Goal: Information Seeking & Learning: Learn about a topic

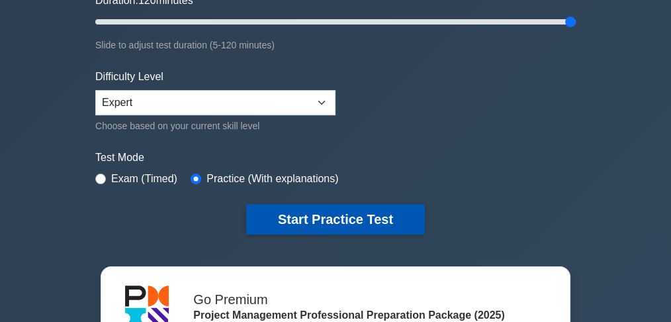
click at [350, 214] on button "Start Practice Test" at bounding box center [335, 219] width 179 height 30
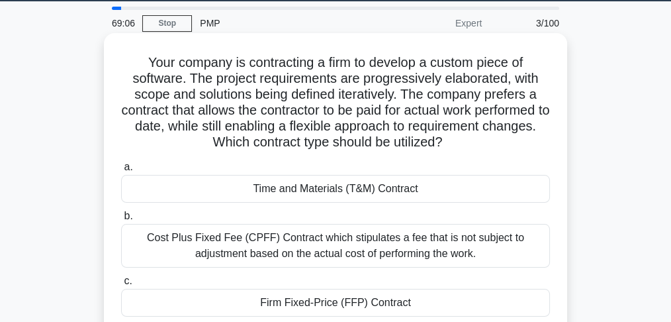
scroll to position [132, 0]
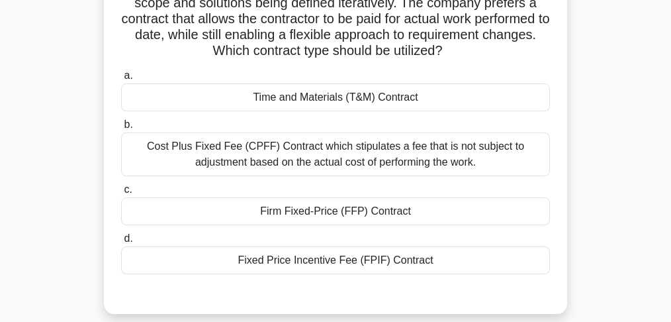
click at [422, 102] on div "Time and Materials (T&M) Contract" at bounding box center [335, 97] width 429 height 28
click at [121, 80] on input "a. Time and Materials (T&M) Contract" at bounding box center [121, 75] width 0 height 9
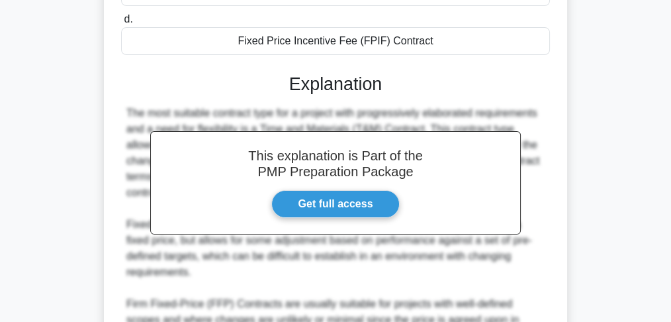
scroll to position [353, 0]
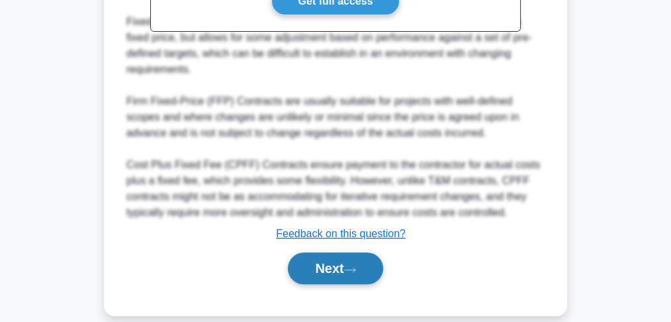
click at [367, 254] on button "Next" at bounding box center [335, 268] width 95 height 32
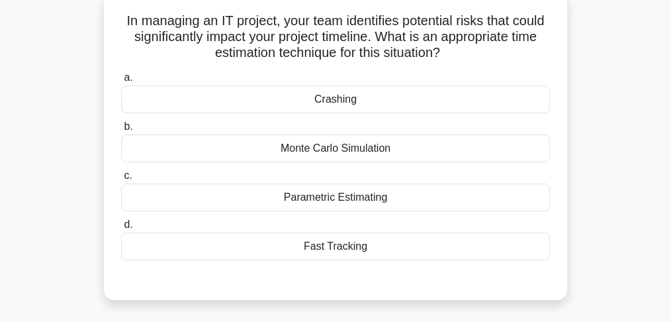
scroll to position [88, 0]
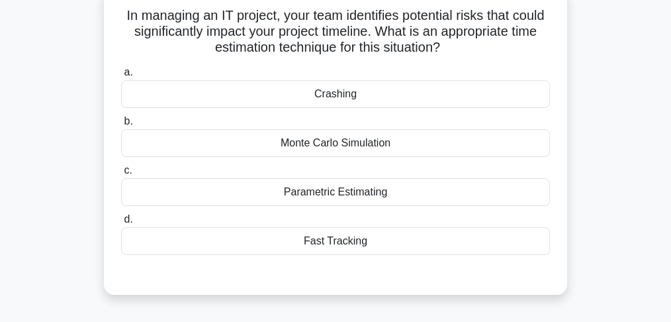
click at [342, 146] on div "Monte Carlo Simulation" at bounding box center [335, 143] width 429 height 28
click at [121, 126] on input "b. Monte Carlo Simulation" at bounding box center [121, 121] width 0 height 9
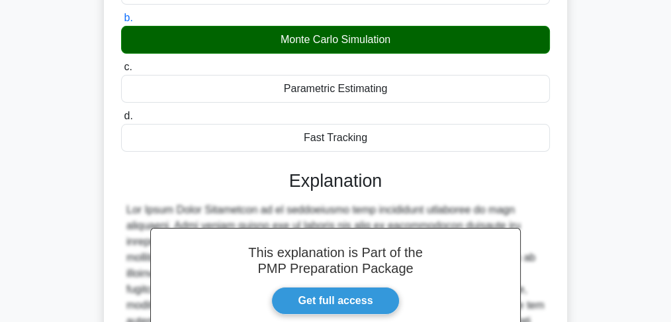
scroll to position [397, 0]
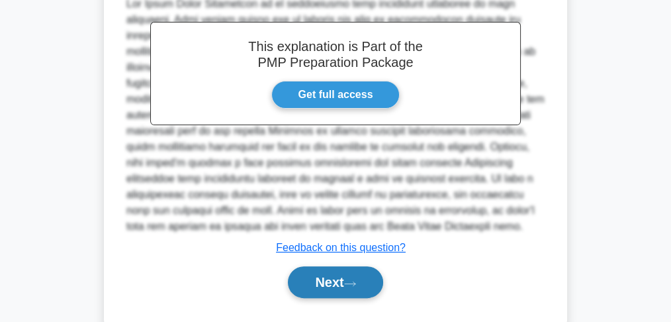
click at [324, 285] on button "Next" at bounding box center [335, 282] width 95 height 32
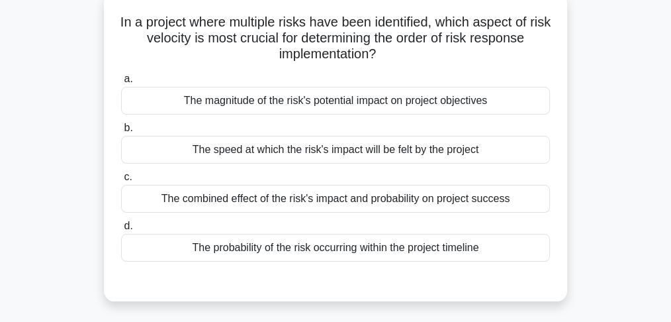
scroll to position [84, 0]
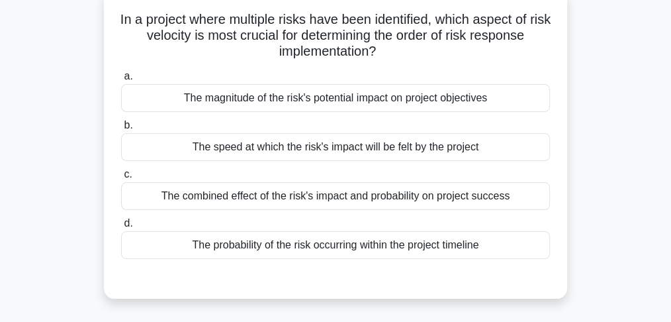
click at [293, 103] on div "The magnitude of the risk's potential impact on project objectives" at bounding box center [335, 98] width 429 height 28
click at [121, 81] on input "a. The magnitude of the risk's potential impact on project objectives" at bounding box center [121, 76] width 0 height 9
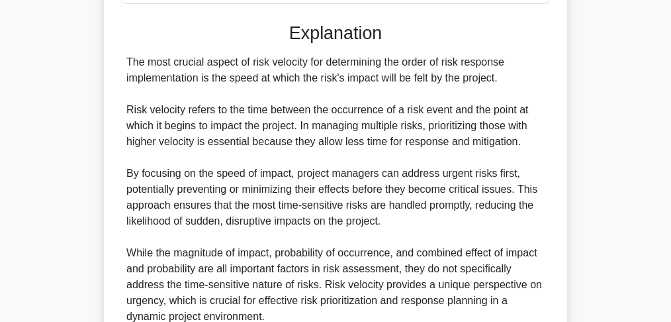
scroll to position [349, 0]
